Goal: Information Seeking & Learning: Learn about a topic

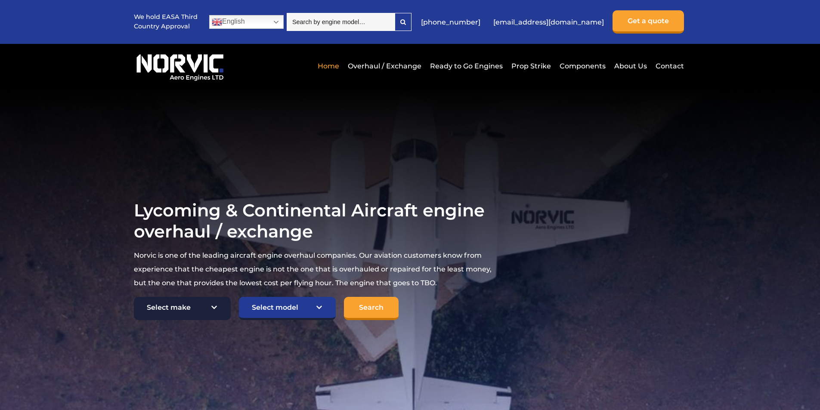
click at [212, 305] on select "Select make TCM Continental Lycoming" at bounding box center [182, 308] width 97 height 23
select select "TCM Continental"
click at [134, 298] on select "Select make TCM Continental Lycoming" at bounding box center [182, 308] width 97 height 23
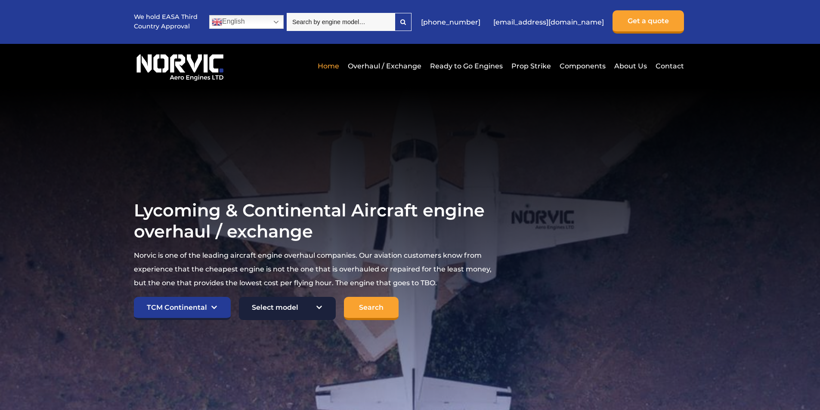
click at [320, 308] on select "Select model American Champion 7KCAB Bellanca Citabria IO-320-E2A Beech 23 Musk…" at bounding box center [287, 308] width 97 height 23
select select "892"
click at [239, 298] on select "Select model American Champion 7KCAB Bellanca Citabria IO-320-E2A Beech 23 Musk…" at bounding box center [287, 308] width 97 height 23
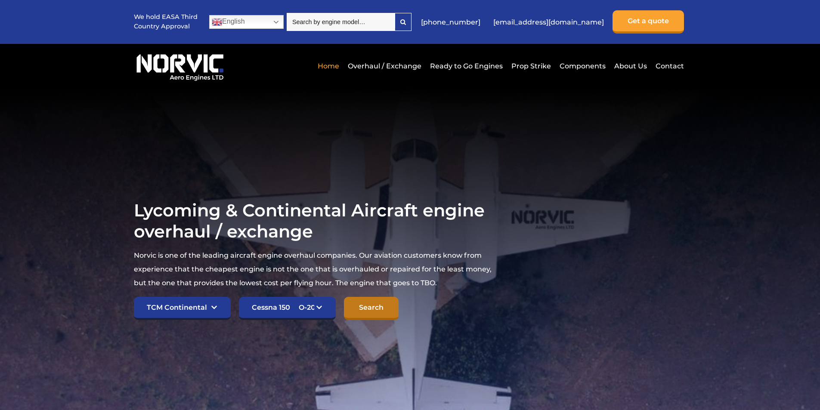
click at [373, 308] on input "Search" at bounding box center [371, 308] width 55 height 23
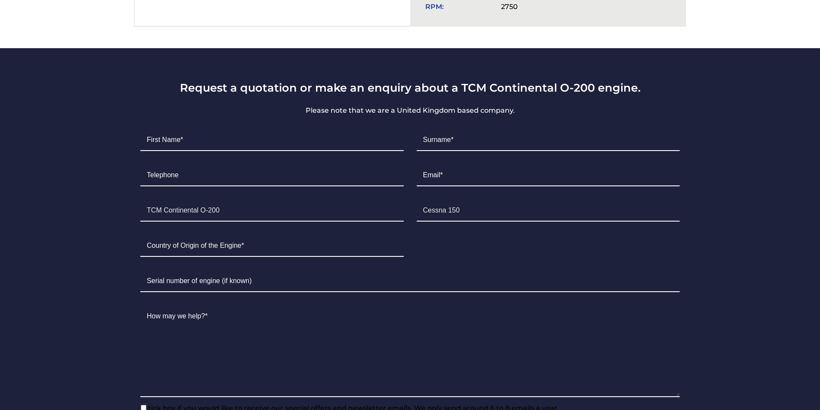
scroll to position [474, 0]
